Goal: Task Accomplishment & Management: Manage account settings

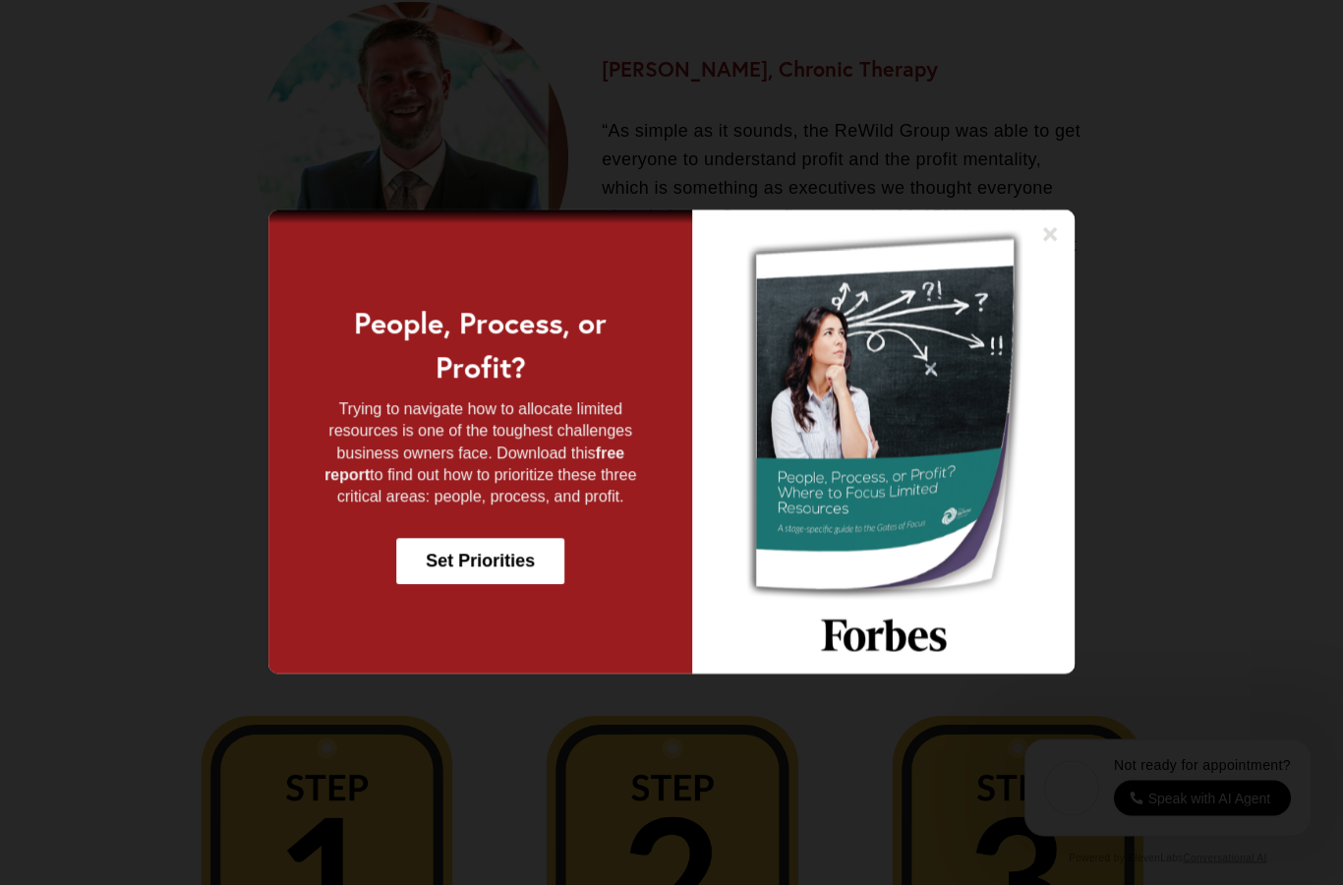
scroll to position [3318, 0]
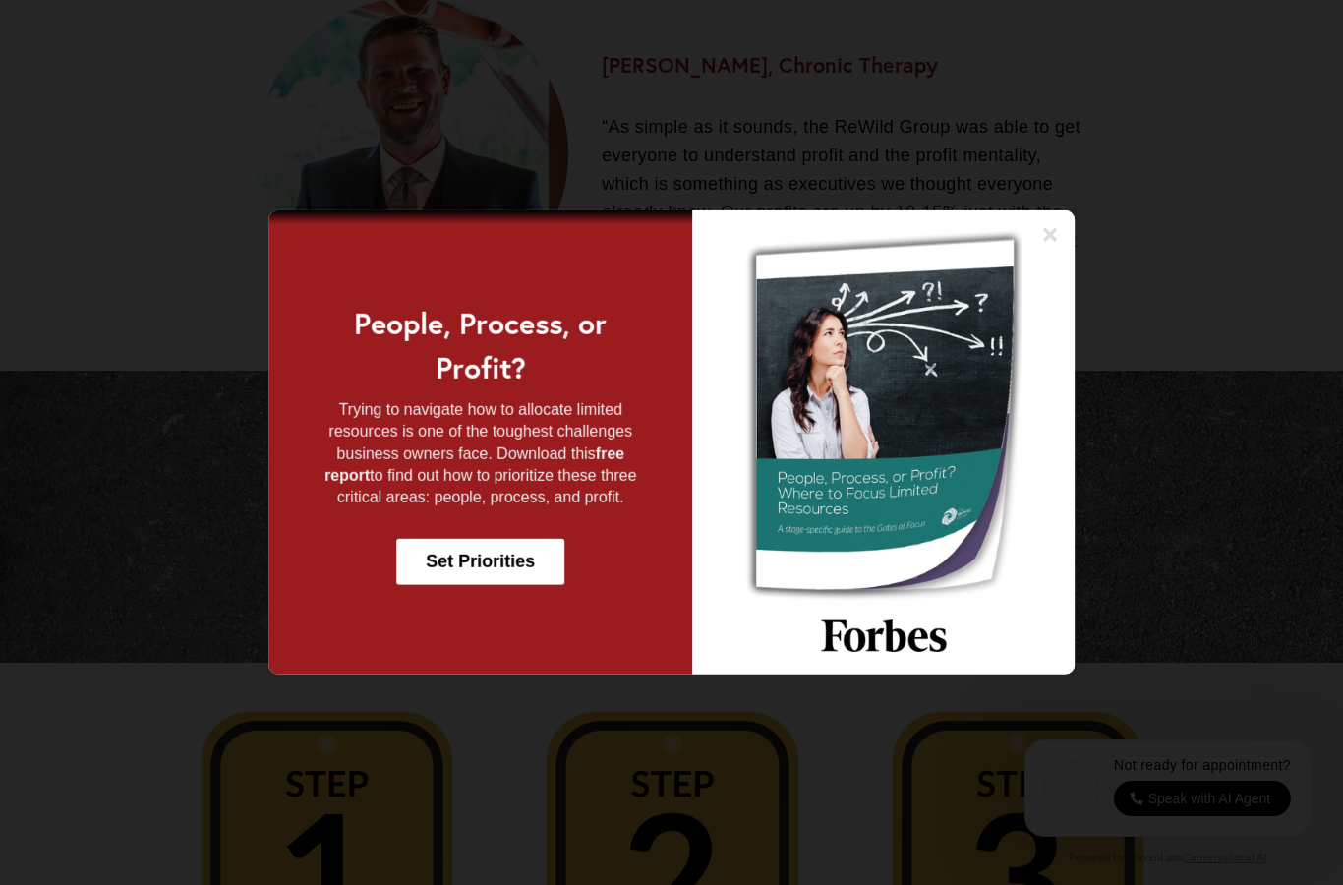
click at [1050, 242] on icon at bounding box center [1050, 235] width 14 height 14
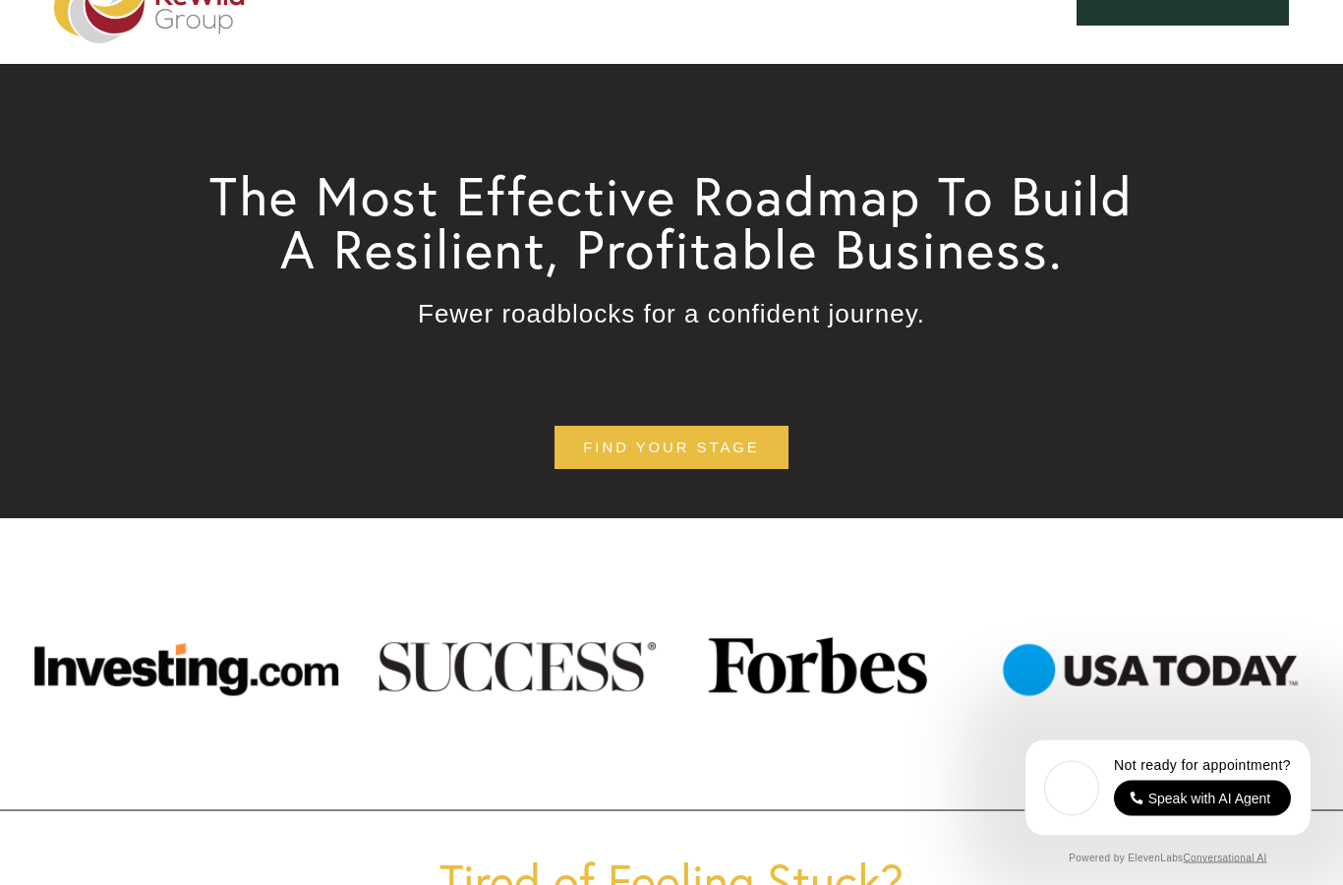
scroll to position [0, 0]
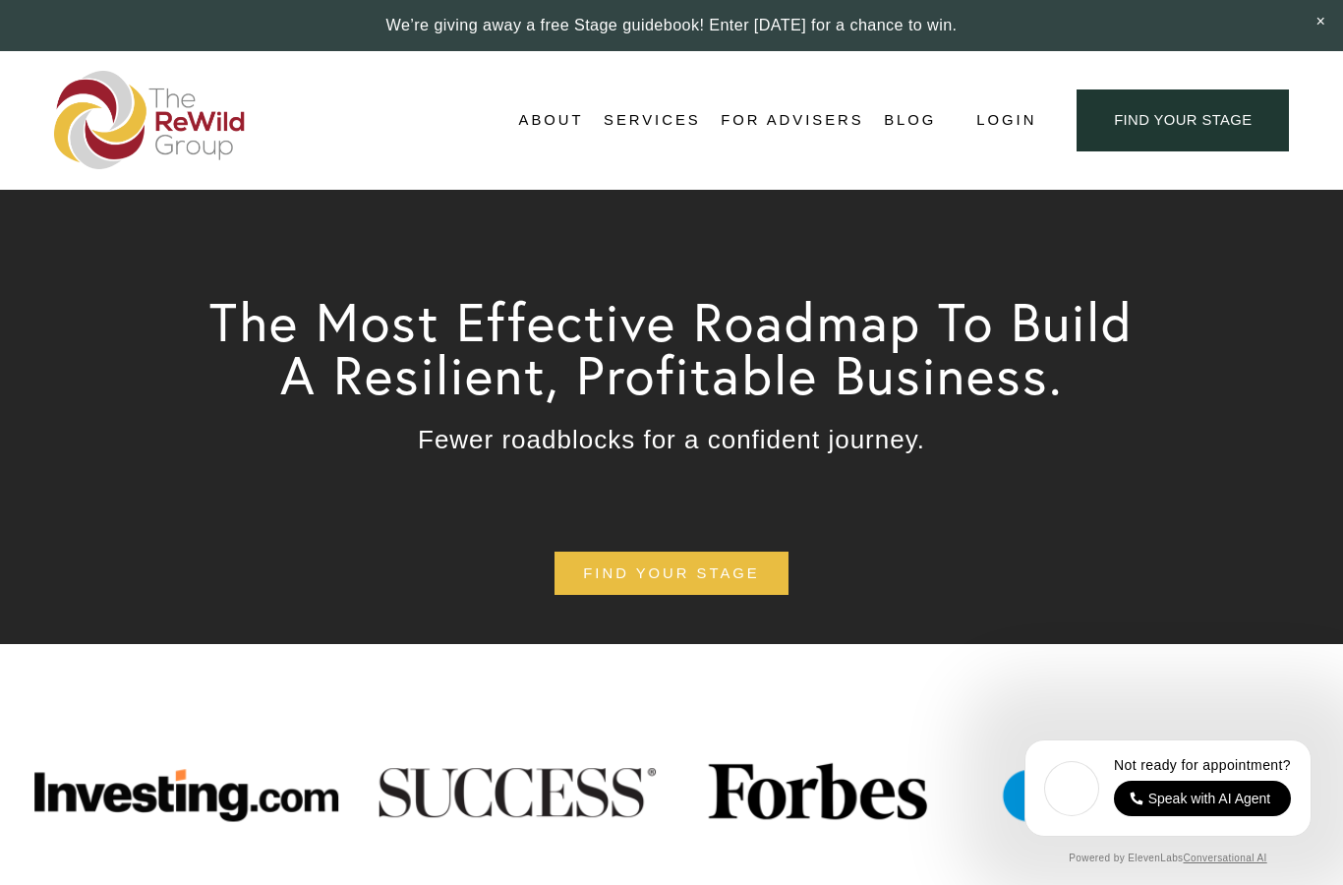
click at [1013, 122] on span "Login" at bounding box center [1006, 120] width 60 height 27
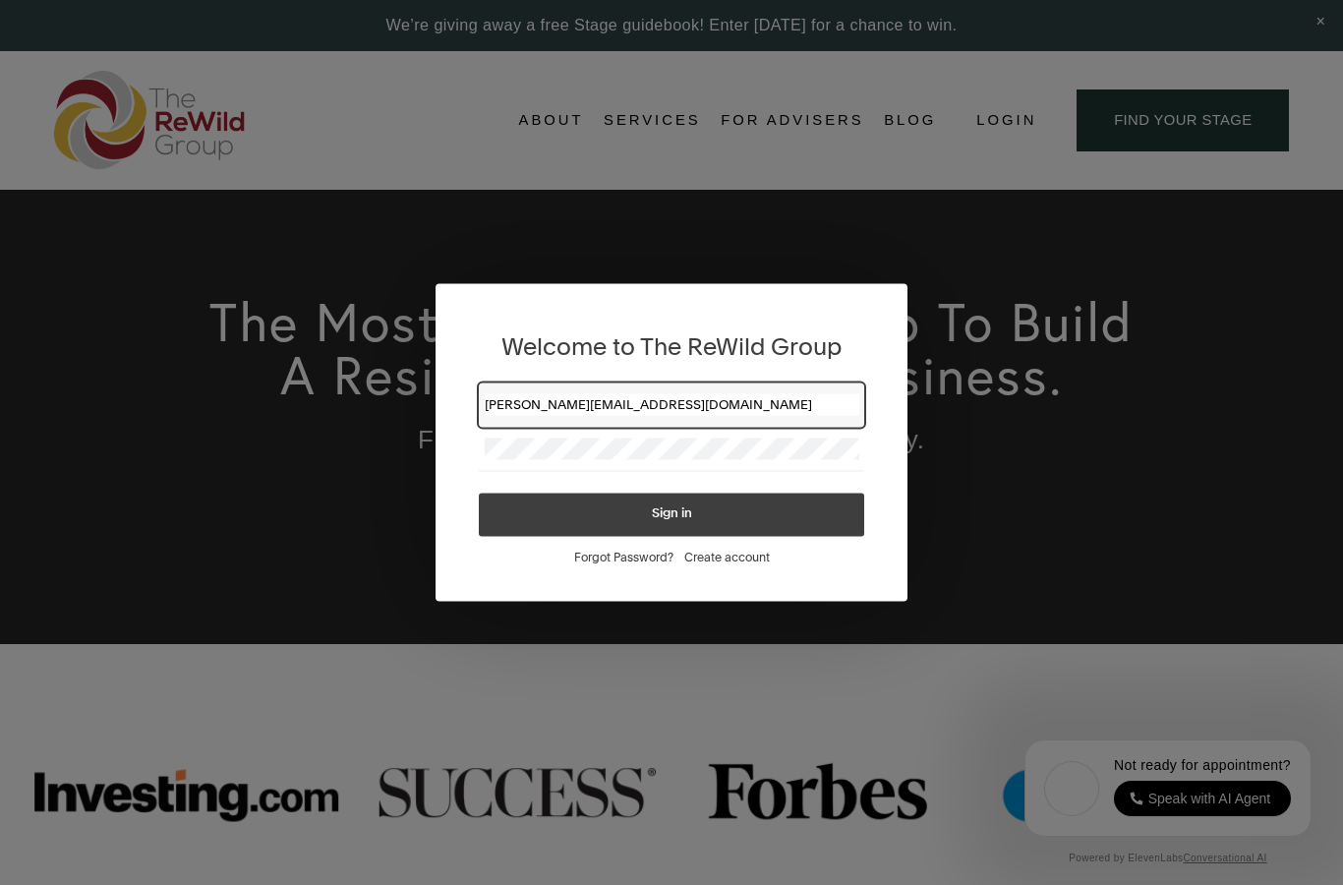
type input "joe.calao@morganstanley.com"
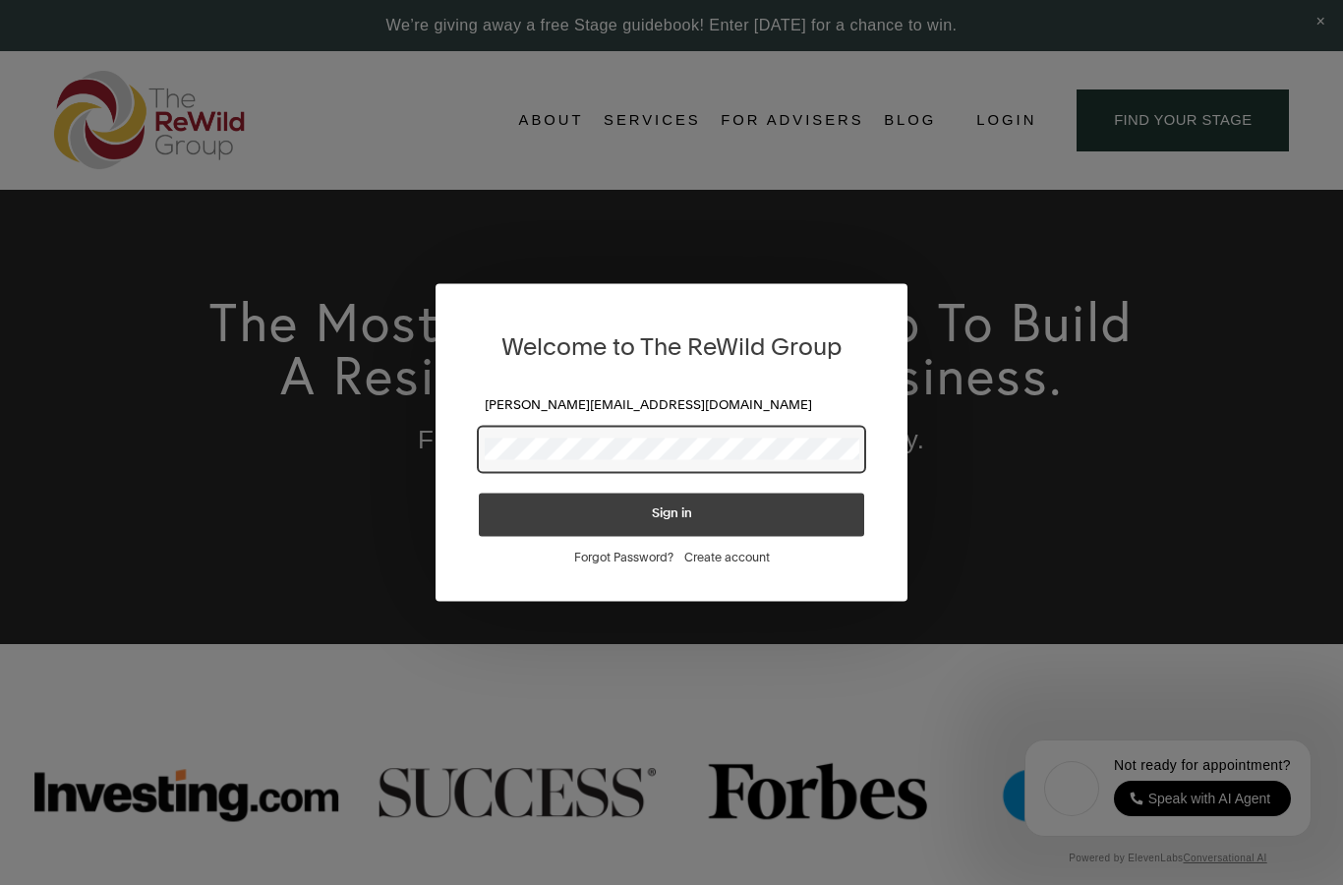
click at [672, 514] on button "Sign in" at bounding box center [671, 515] width 385 height 43
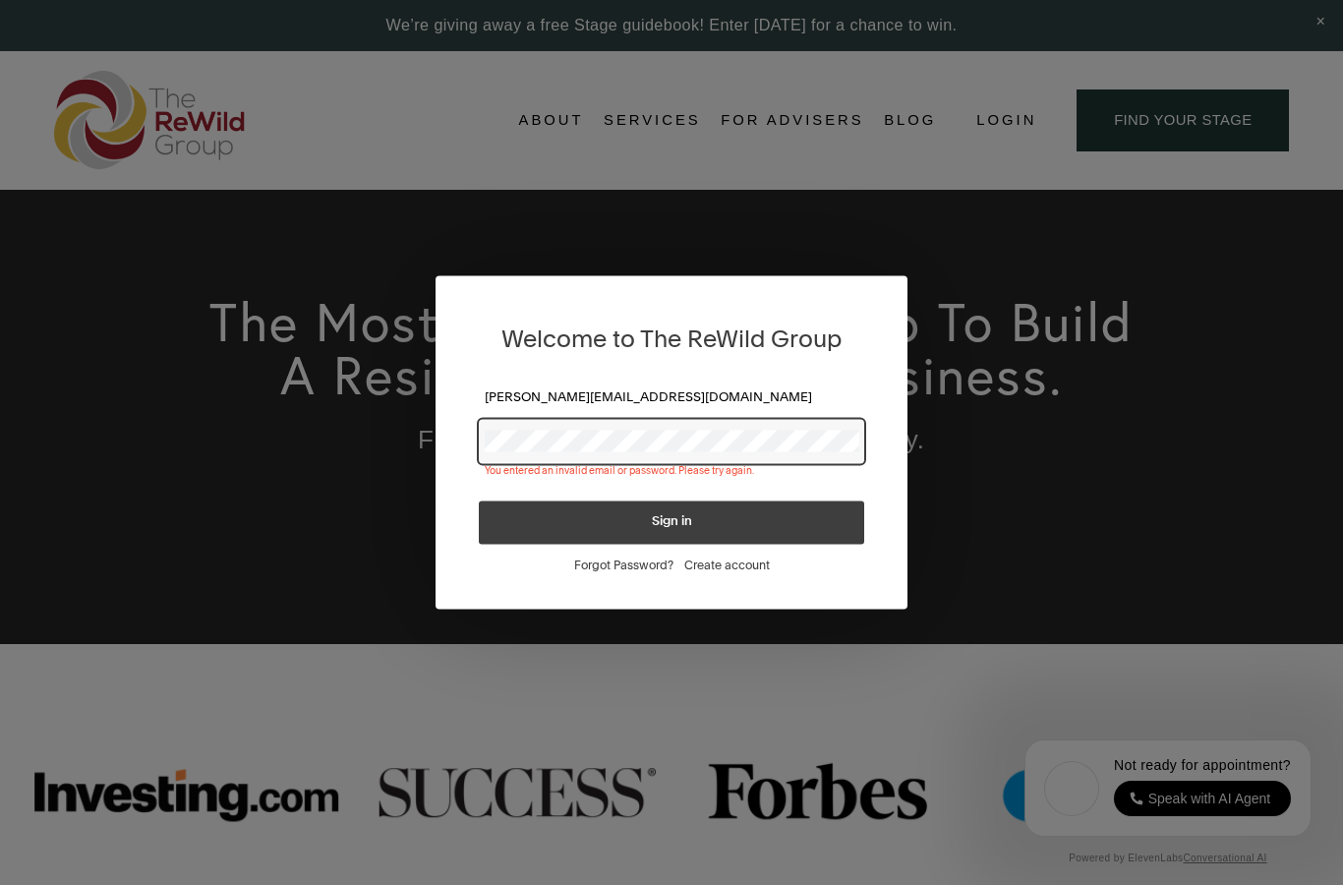
click at [761, 512] on button "Sign in" at bounding box center [671, 522] width 385 height 43
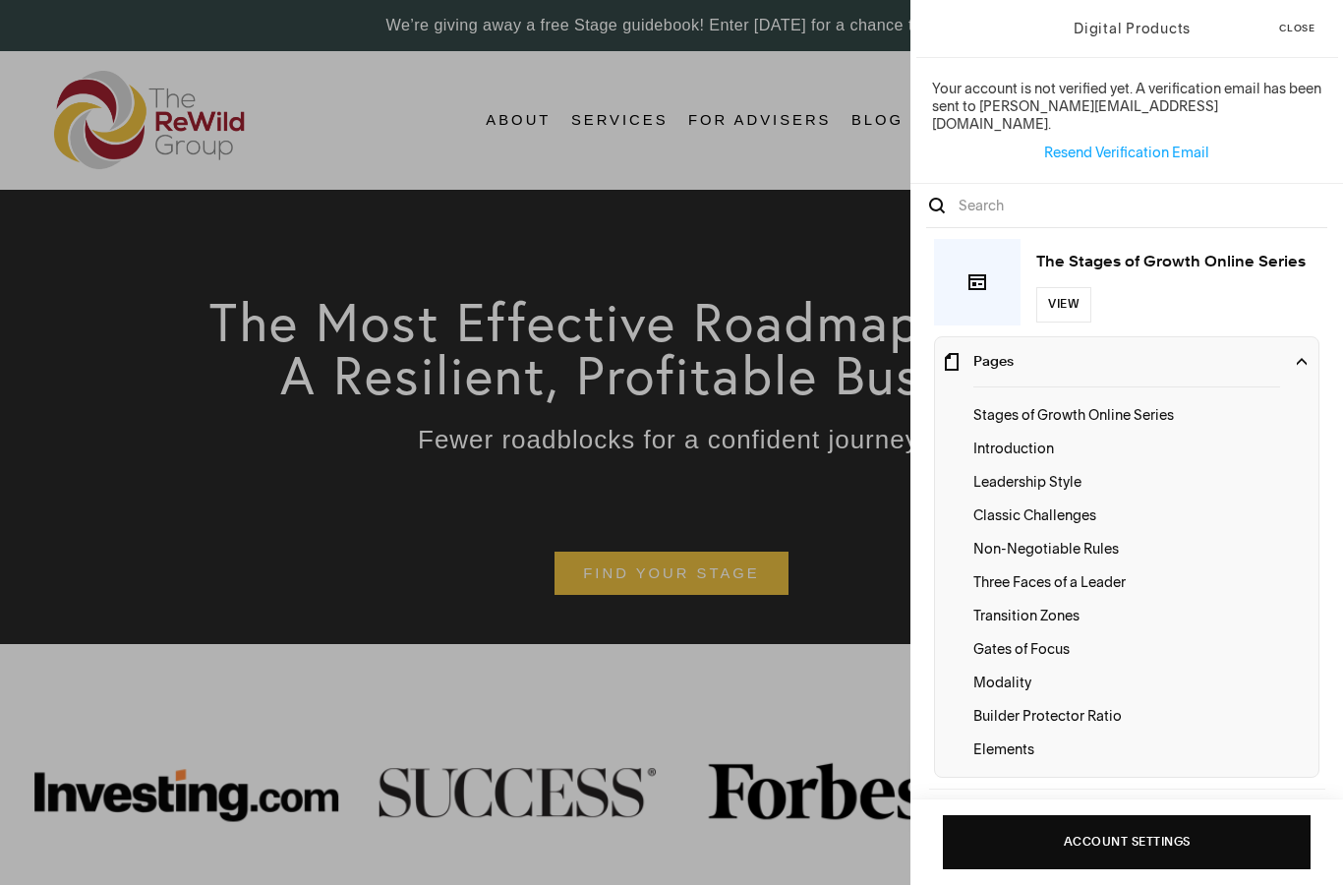
click at [1044, 471] on p "Leadership Style" at bounding box center [1126, 482] width 307 height 22
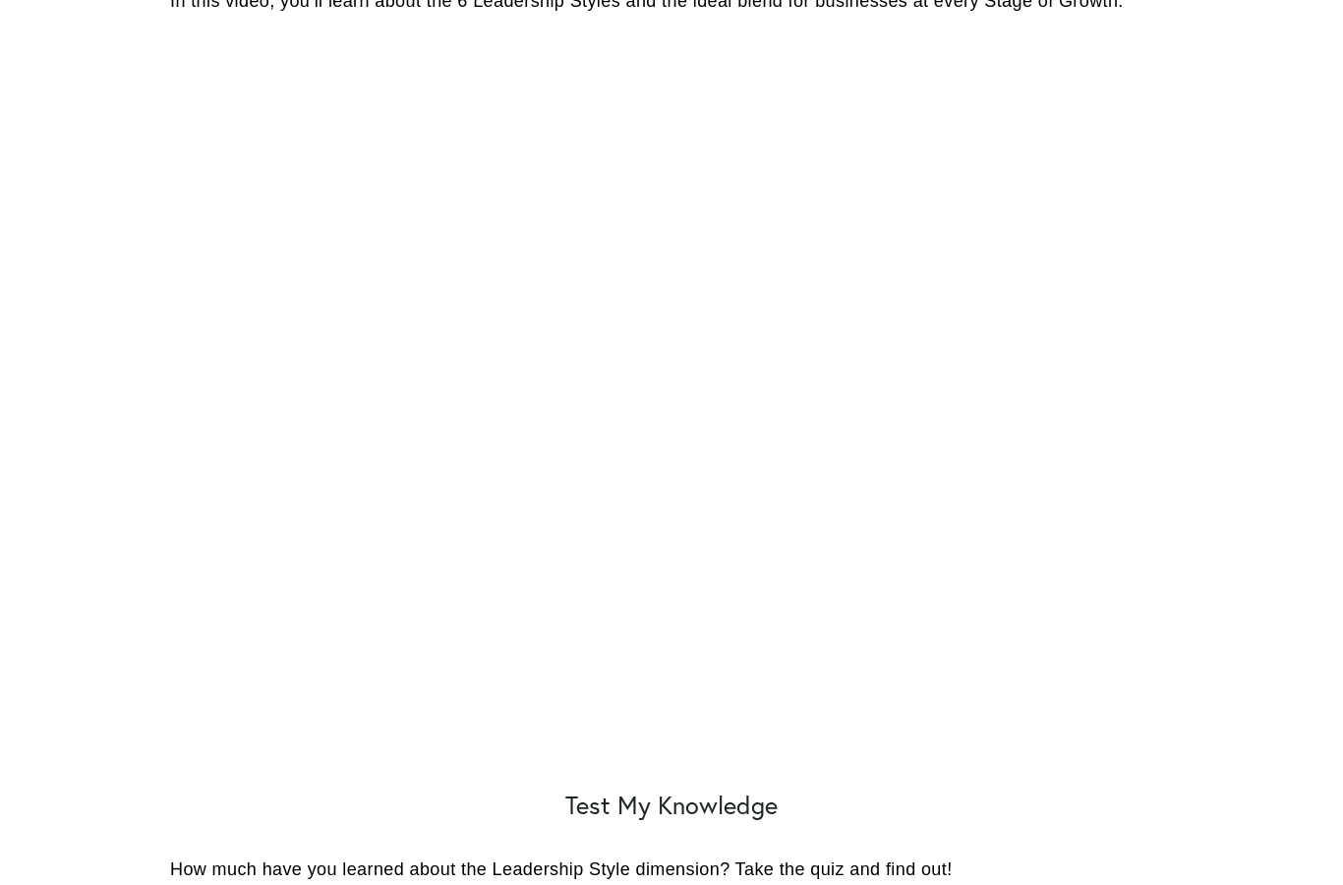
scroll to position [1279, 0]
